Goal: Transaction & Acquisition: Purchase product/service

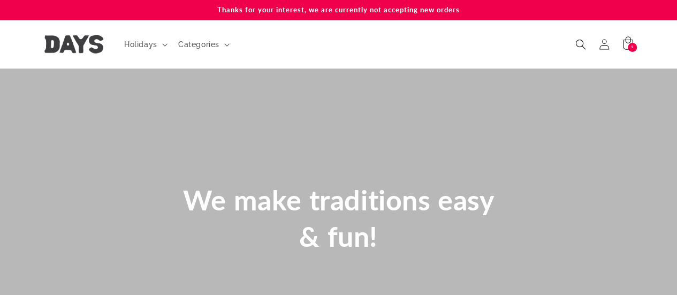
scroll to position [0, 676]
click at [629, 46] on div "1 1 item" at bounding box center [631, 47] width 9 height 9
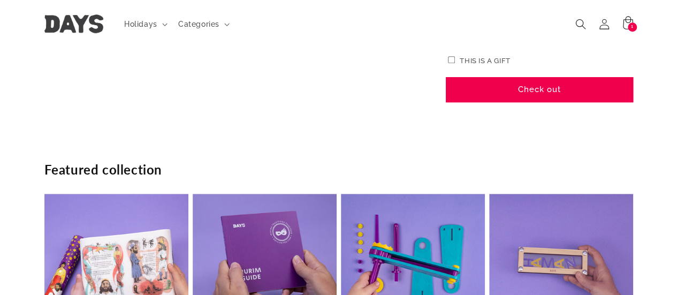
scroll to position [310, 0]
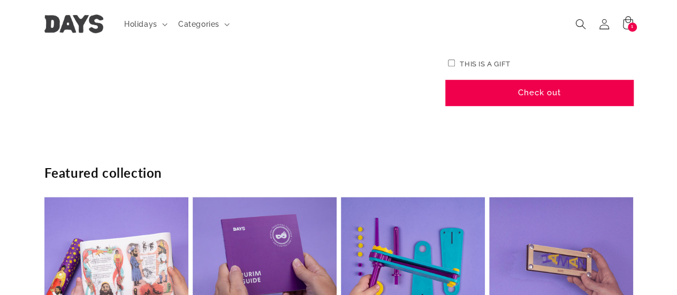
click at [533, 90] on button "Check out" at bounding box center [539, 92] width 187 height 25
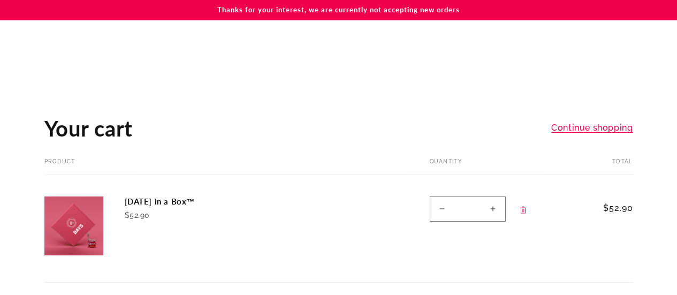
scroll to position [310, 0]
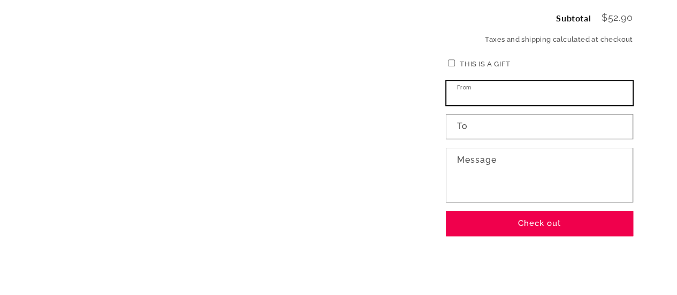
click at [528, 93] on input "From" at bounding box center [539, 93] width 186 height 24
type input "**********"
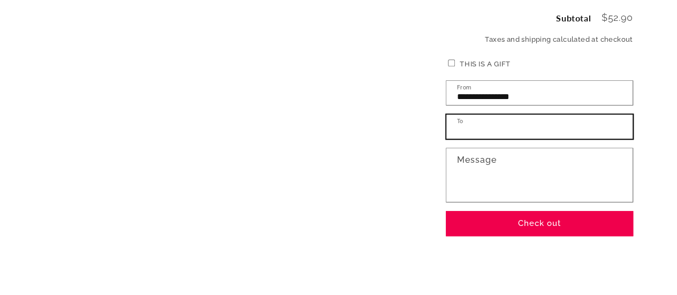
click at [485, 124] on input "To" at bounding box center [539, 126] width 186 height 24
type input "****"
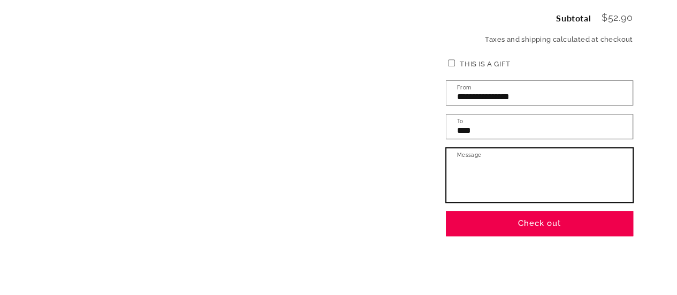
click at [515, 165] on textarea "Message" at bounding box center [539, 174] width 186 height 53
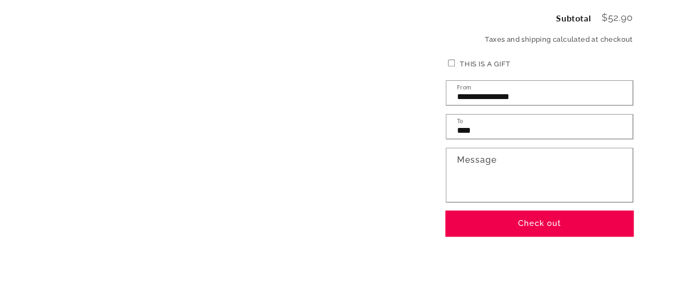
click at [558, 219] on button "Check out" at bounding box center [539, 223] width 187 height 25
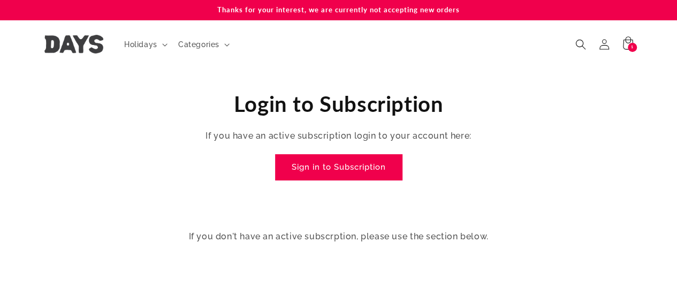
click at [356, 172] on link "Sign in to Subscription" at bounding box center [338, 167] width 126 height 25
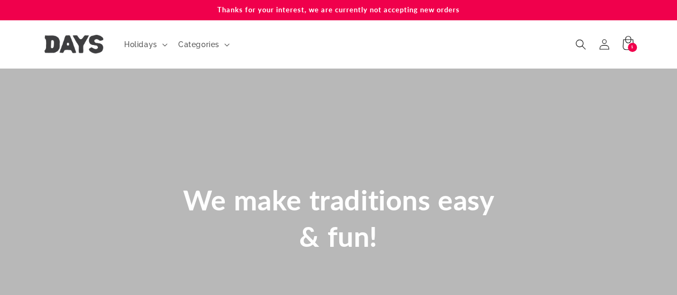
click at [631, 47] on span "1" at bounding box center [632, 47] width 3 height 9
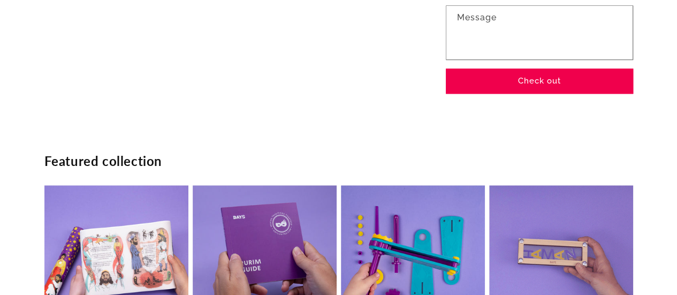
scroll to position [458, 0]
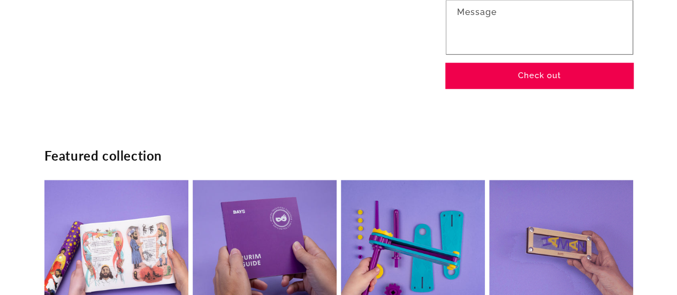
click at [530, 74] on button "Check out" at bounding box center [539, 75] width 187 height 25
